Goal: Use online tool/utility: Utilize a website feature to perform a specific function

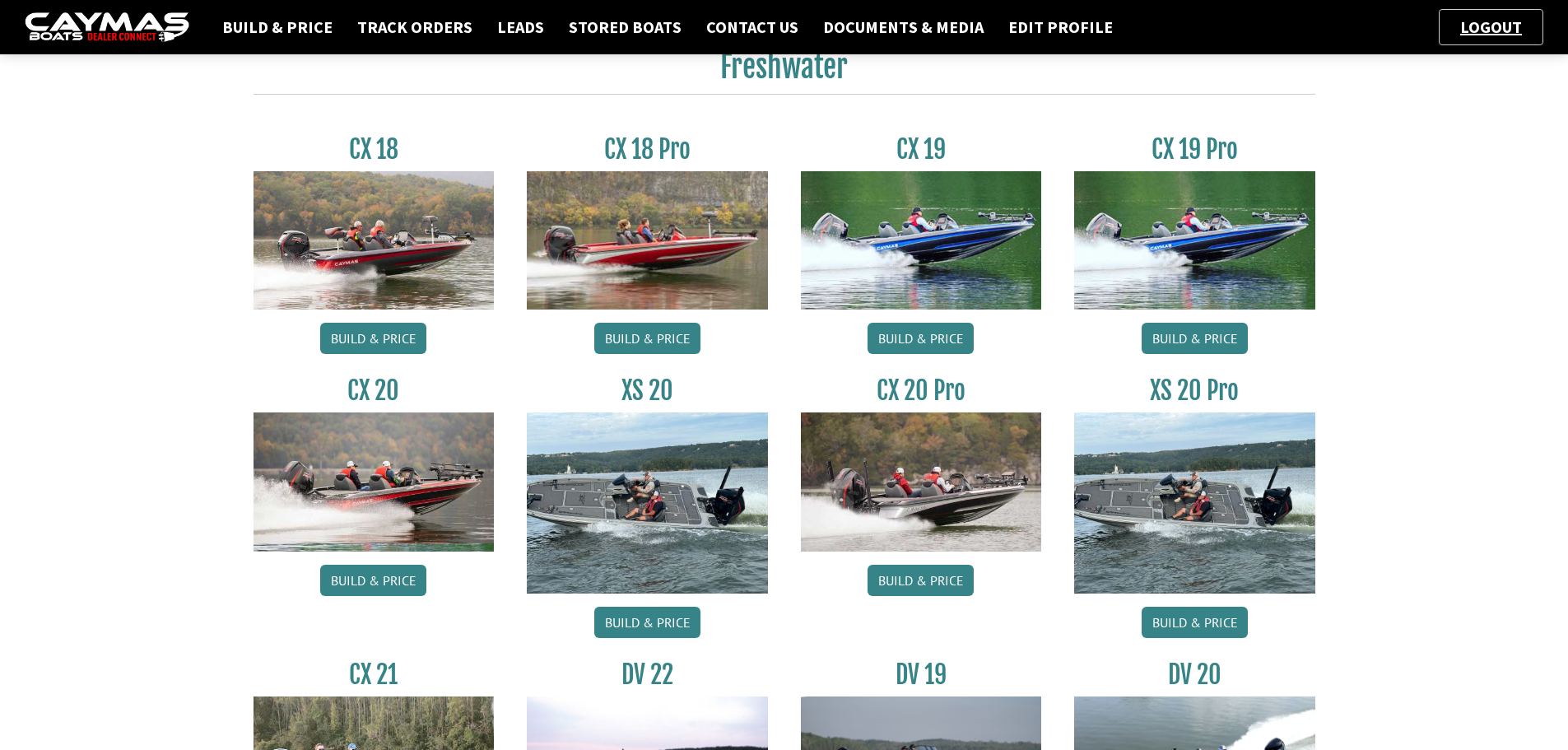
scroll to position [1244, 0]
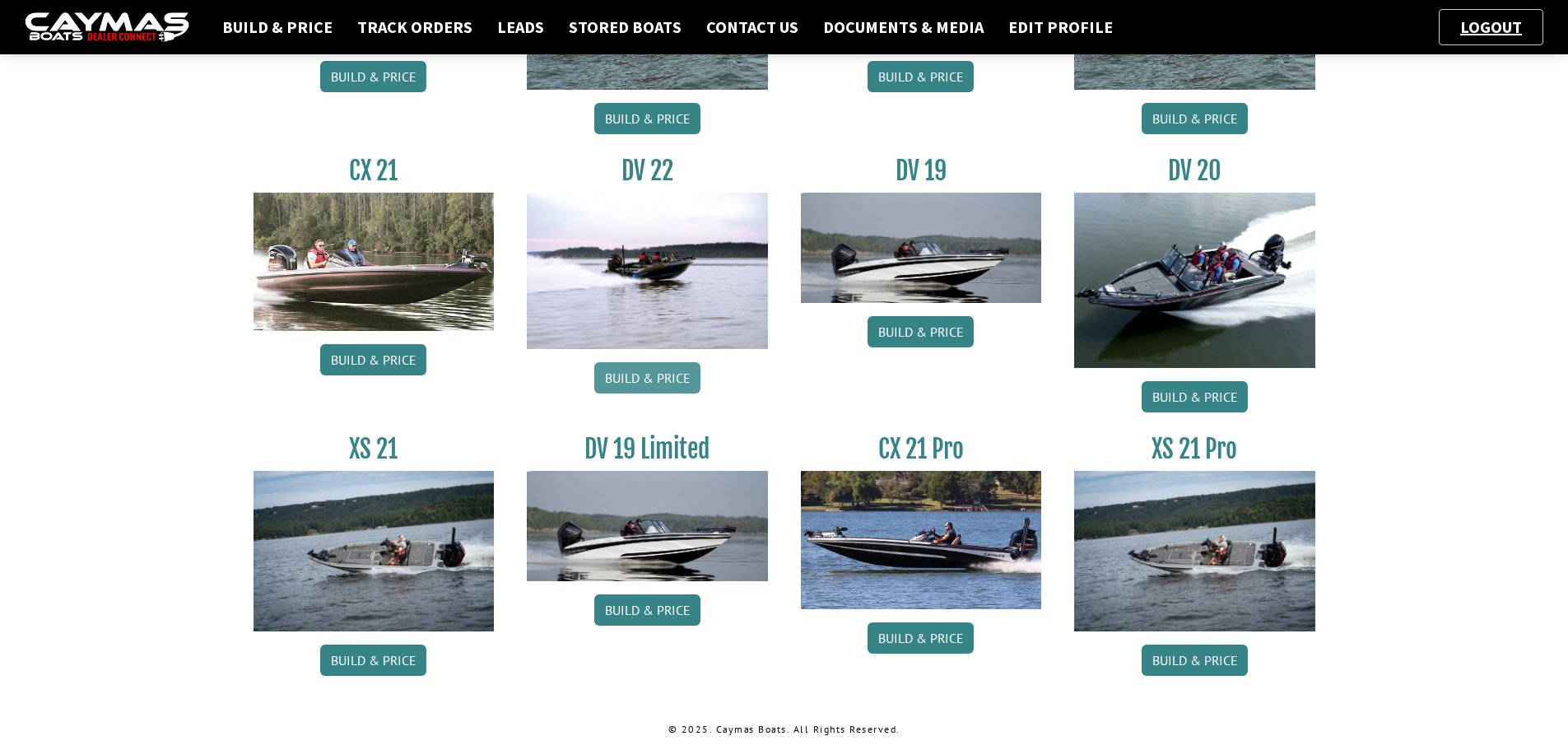
click at [646, 379] on link "Build & Price" at bounding box center [648, 377] width 107 height 31
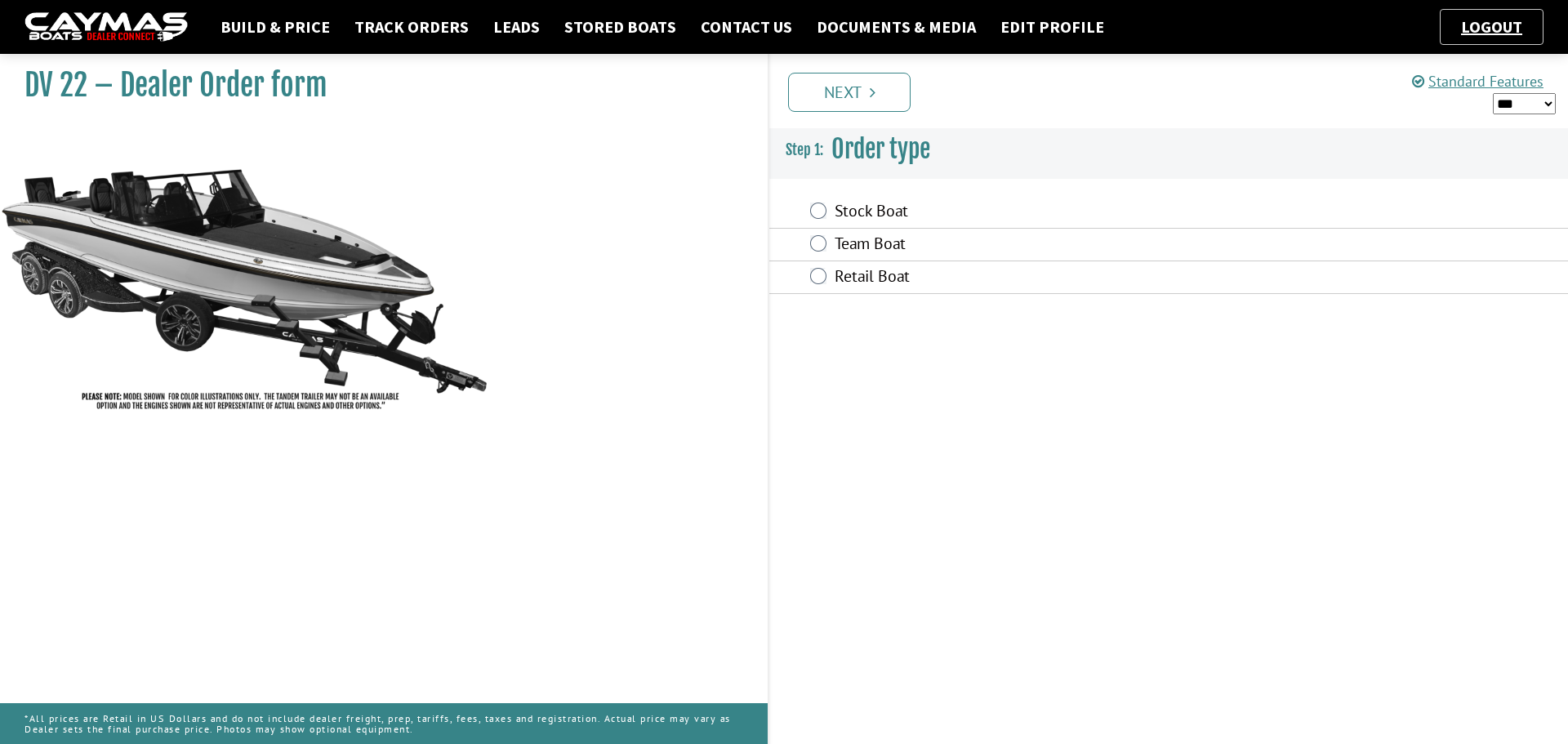
click at [844, 206] on label "Stock Boat" at bounding box center [1054, 212] width 440 height 24
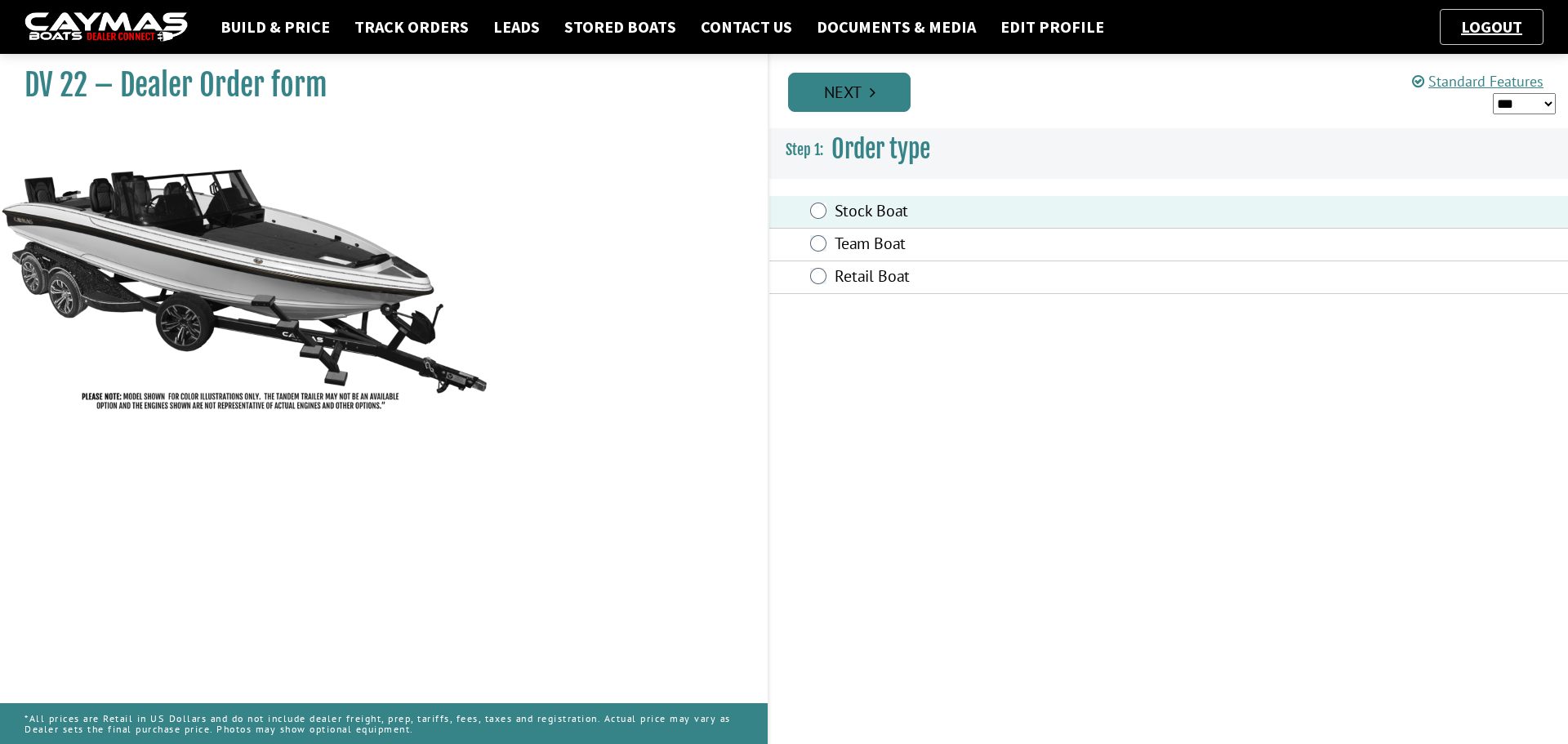
click at [848, 91] on link "Next" at bounding box center [849, 93] width 123 height 40
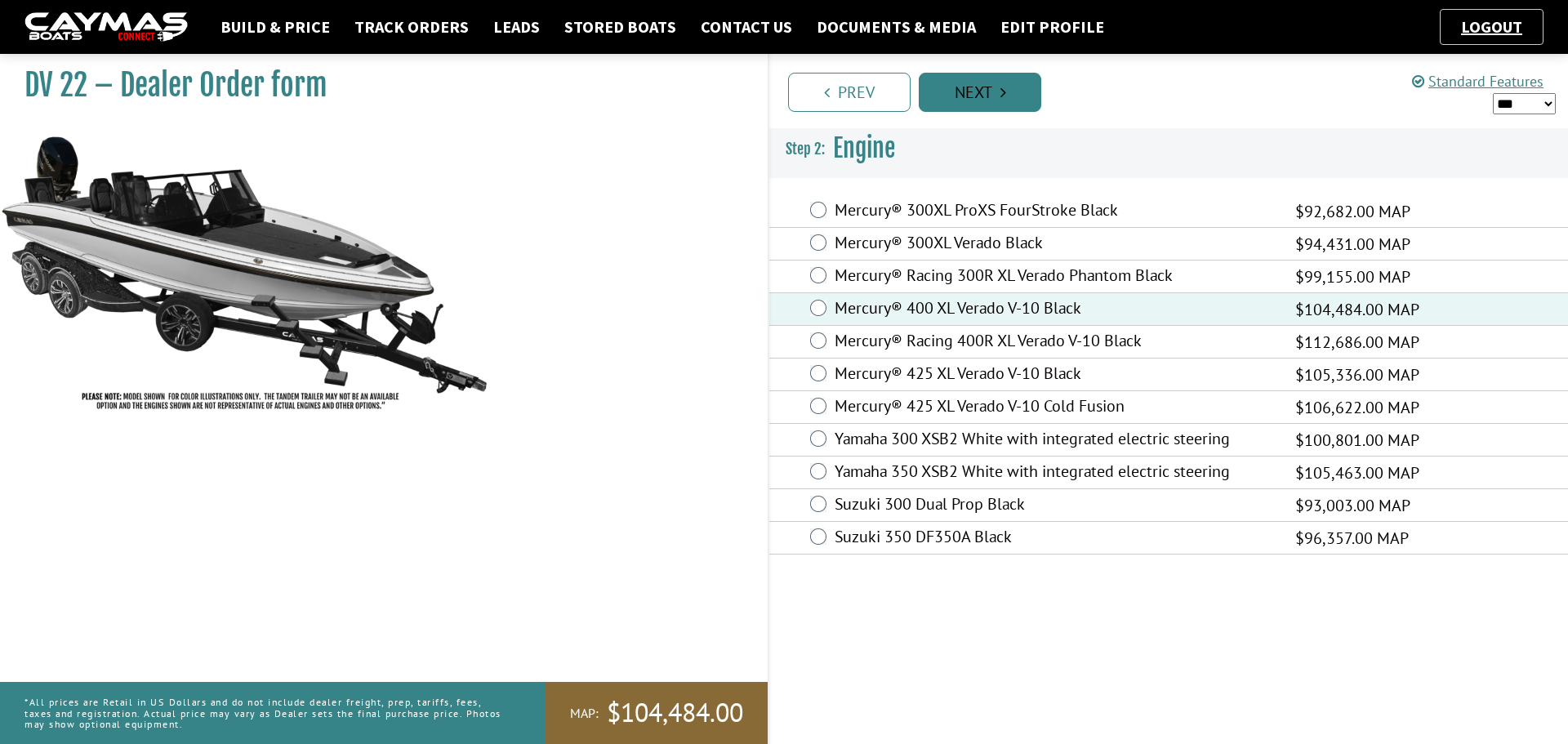
click at [992, 111] on link "Next" at bounding box center [980, 93] width 123 height 40
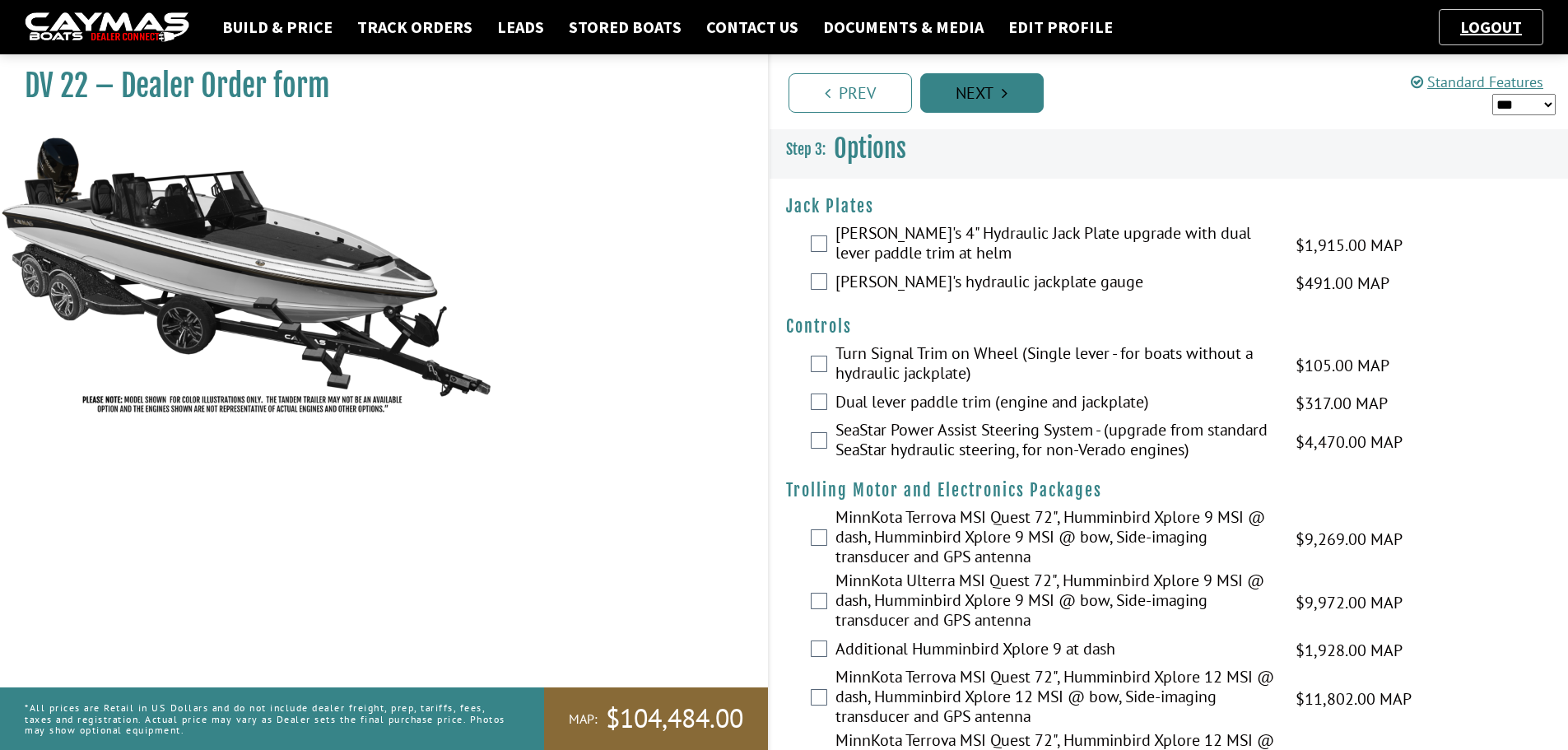
click at [1011, 93] on link "Next" at bounding box center [982, 94] width 124 height 40
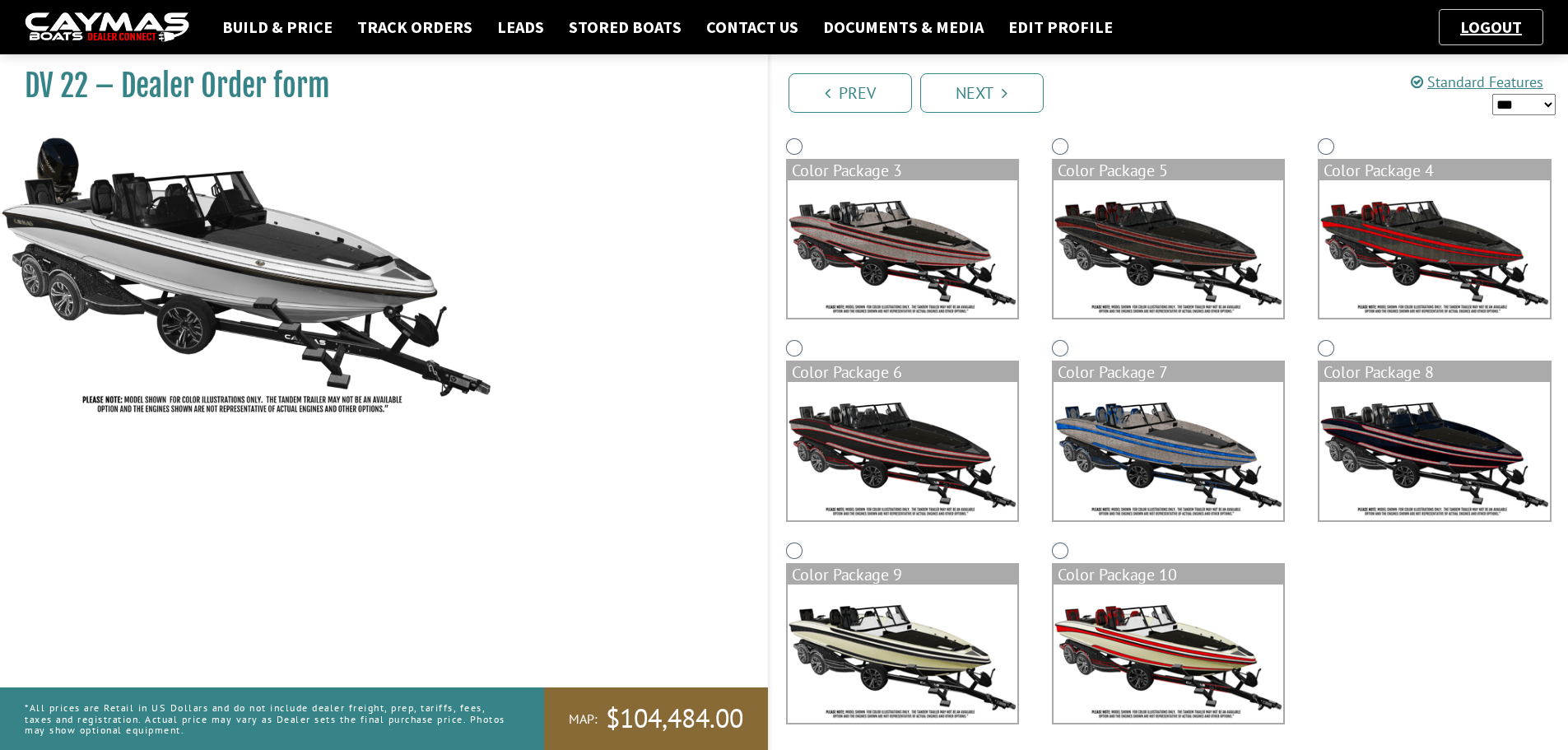
scroll to position [346, 0]
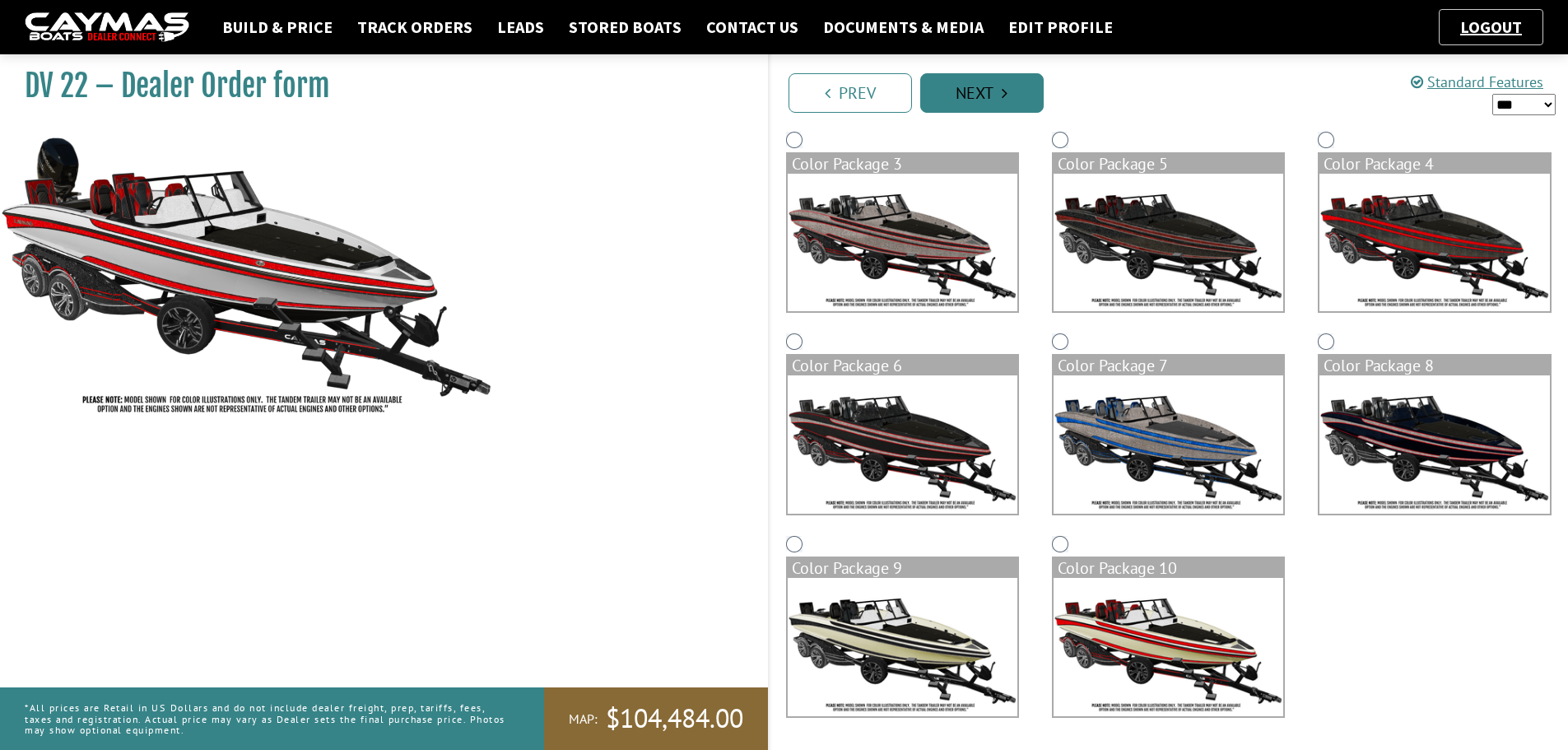
click at [1006, 88] on icon "Pagination" at bounding box center [1005, 93] width 6 height 17
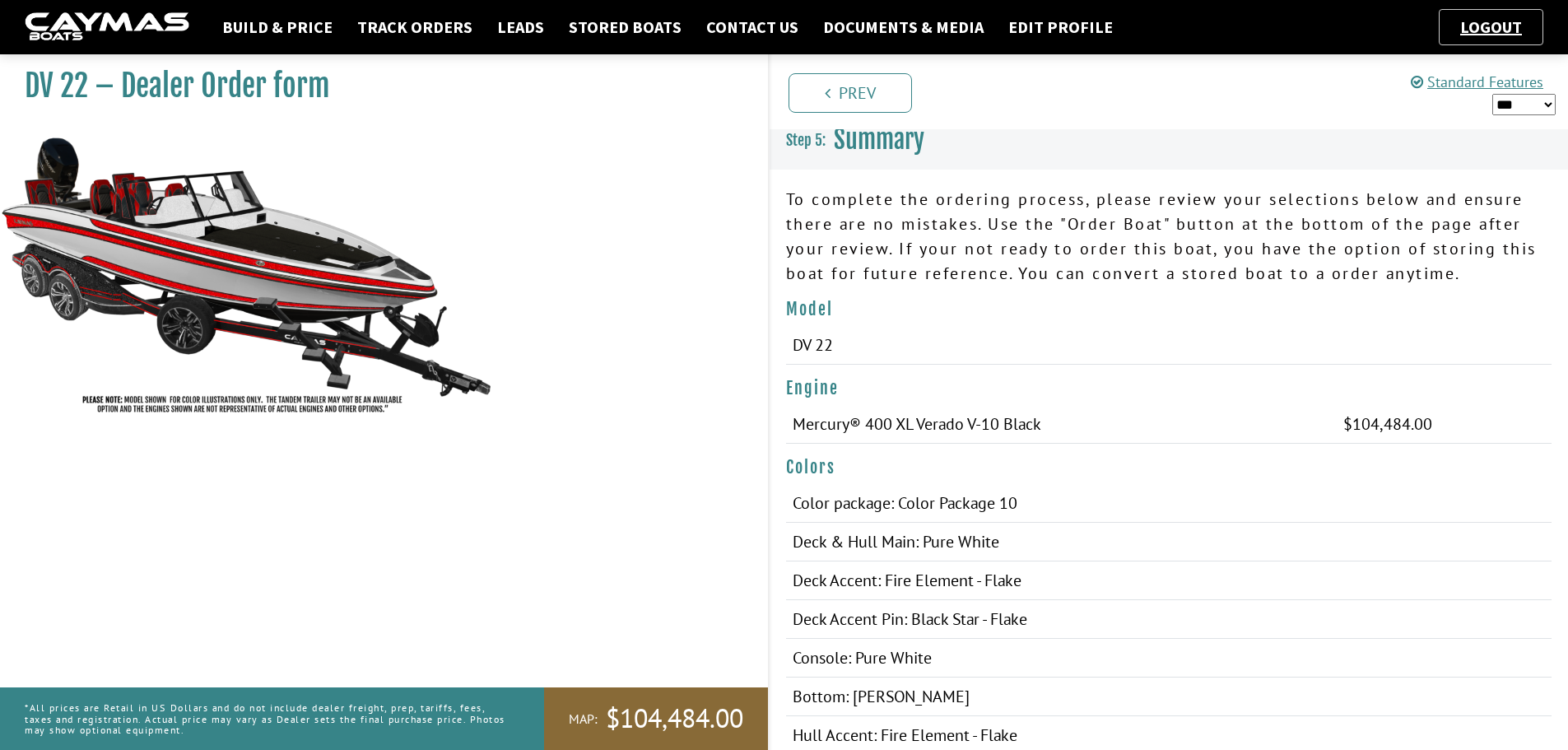
scroll to position [0, 0]
